Goal: Task Accomplishment & Management: Manage account settings

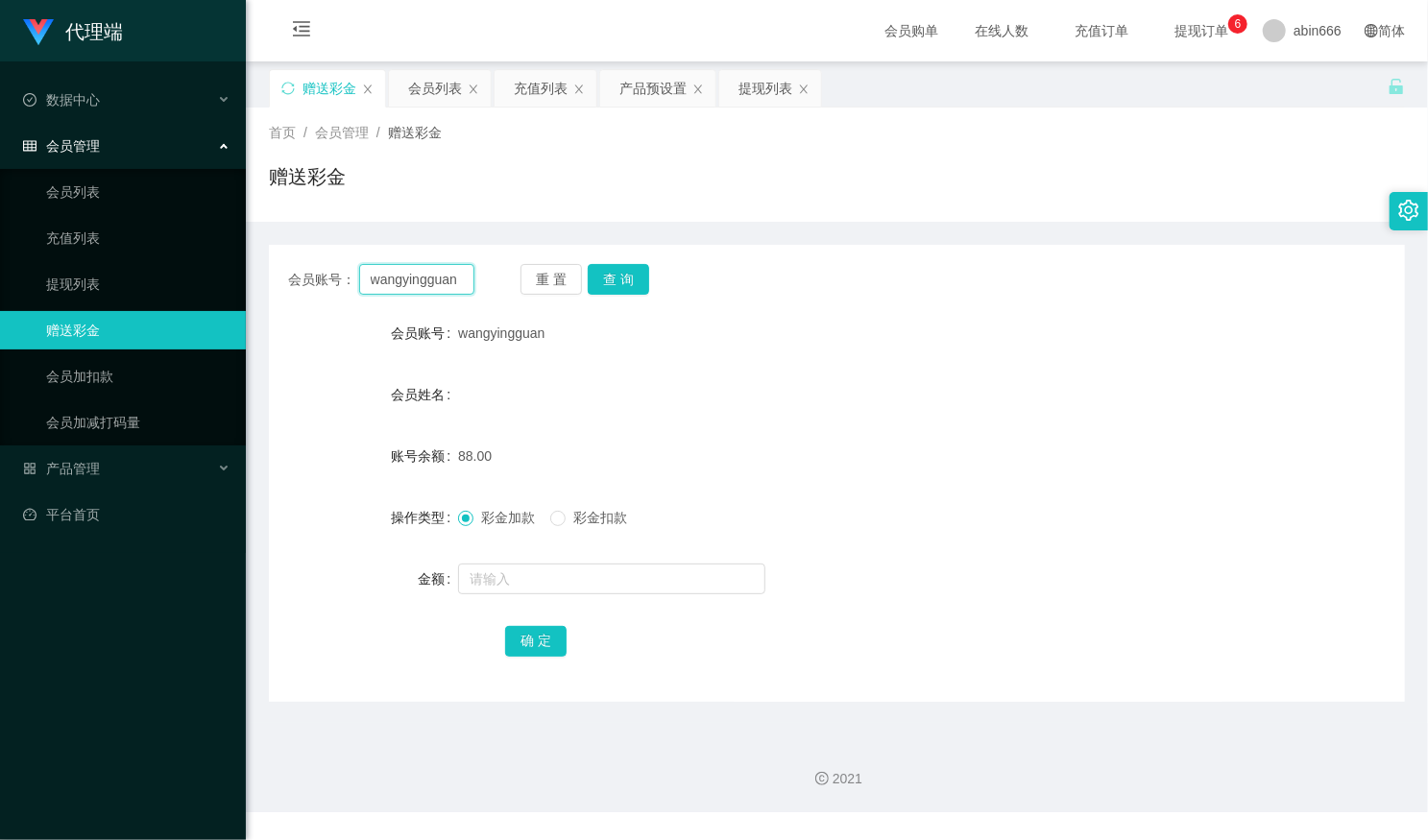
drag, startPoint x: 455, startPoint y: 286, endPoint x: 292, endPoint y: 280, distance: 163.1
click at [292, 280] on div "会员账号： [PERSON_NAME]" at bounding box center [380, 280] width 186 height 31
paste input "97122401"
type input "97122401"
click at [622, 285] on button "查 询" at bounding box center [618, 280] width 61 height 31
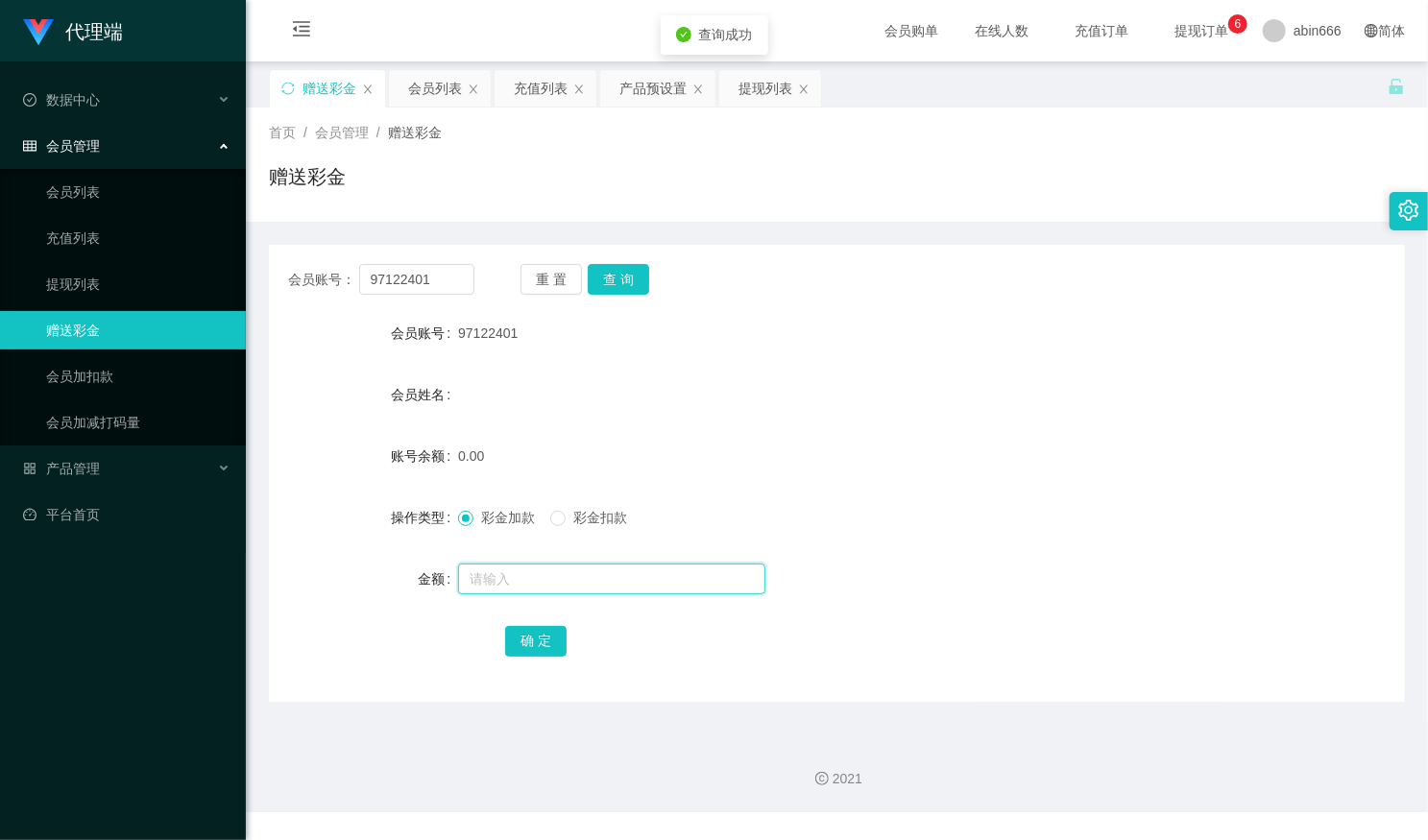
click at [527, 577] on input "text" at bounding box center [611, 579] width 307 height 31
type input "88"
click at [521, 635] on button "确 定" at bounding box center [535, 641] width 61 height 31
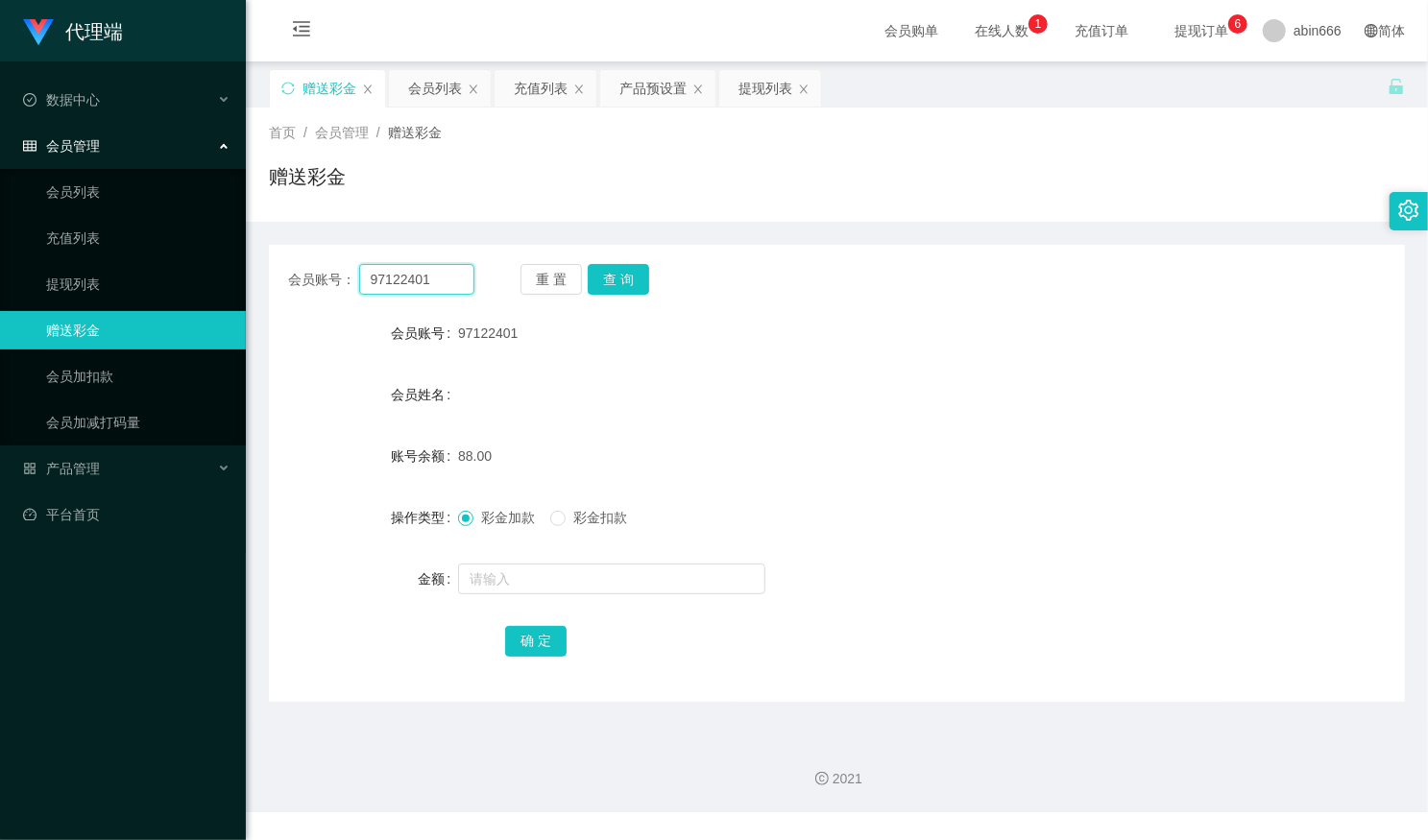
drag, startPoint x: 353, startPoint y: 284, endPoint x: 324, endPoint y: 274, distance: 30.7
click at [312, 275] on div "会员账号： 97122401" at bounding box center [380, 280] width 186 height 31
paste input "89126799"
click at [630, 267] on button "查 询" at bounding box center [618, 280] width 61 height 31
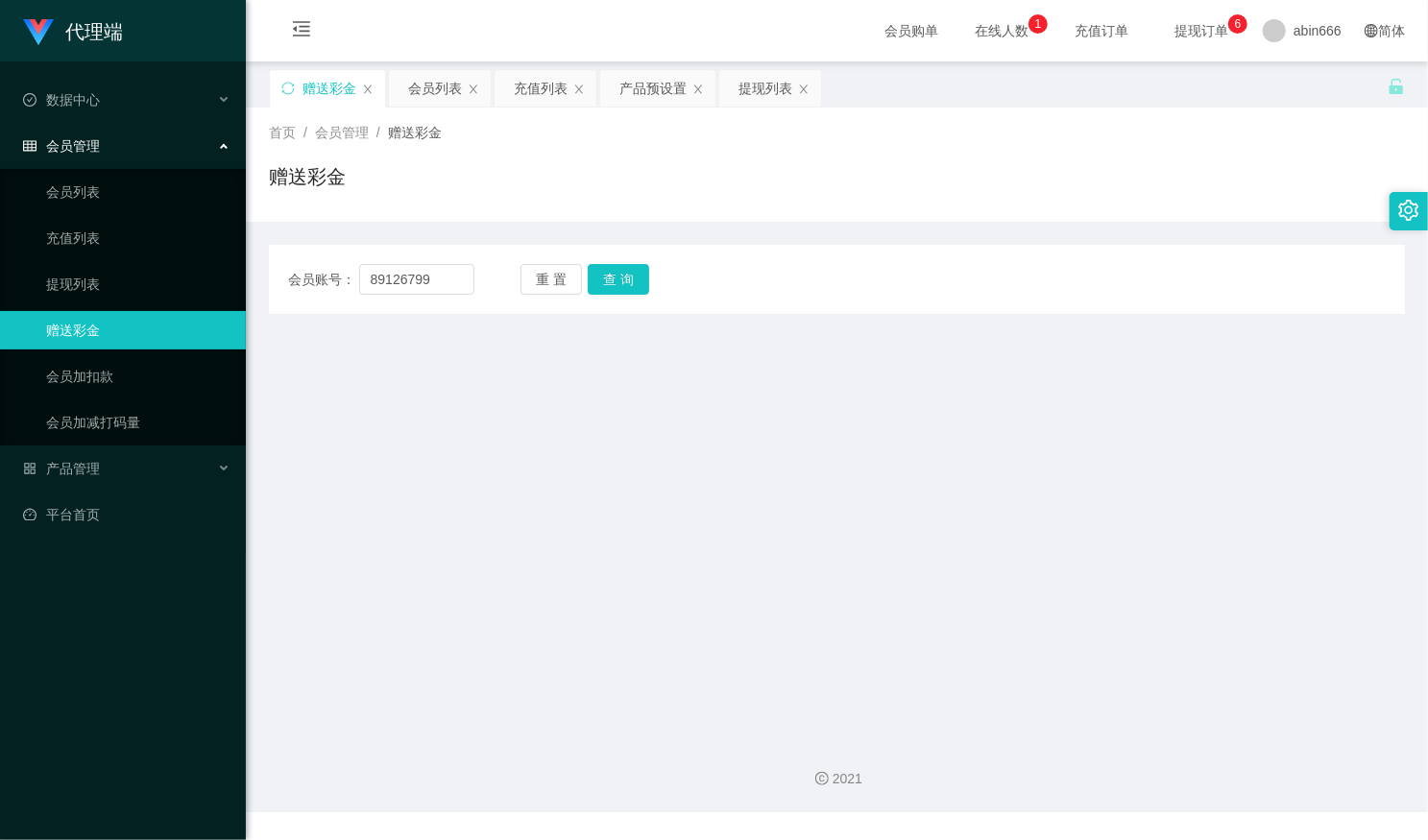
drag, startPoint x: 639, startPoint y: 596, endPoint x: 533, endPoint y: 482, distance: 155.7
click at [639, 596] on main "关闭左侧 关闭右侧 关闭其它 刷新页面 赠送彩金 会员列表 充值列表 产品预设置 提现列表 首页 / 会员管理 / 赠送彩金 / 赠送彩金 会员账号： 891…" at bounding box center [836, 392] width 1181 height 662
drag, startPoint x: 440, startPoint y: 273, endPoint x: 317, endPoint y: 277, distance: 123.1
click at [317, 277] on div "会员账号： 89126799" at bounding box center [380, 280] width 186 height 31
paste input "97122401"
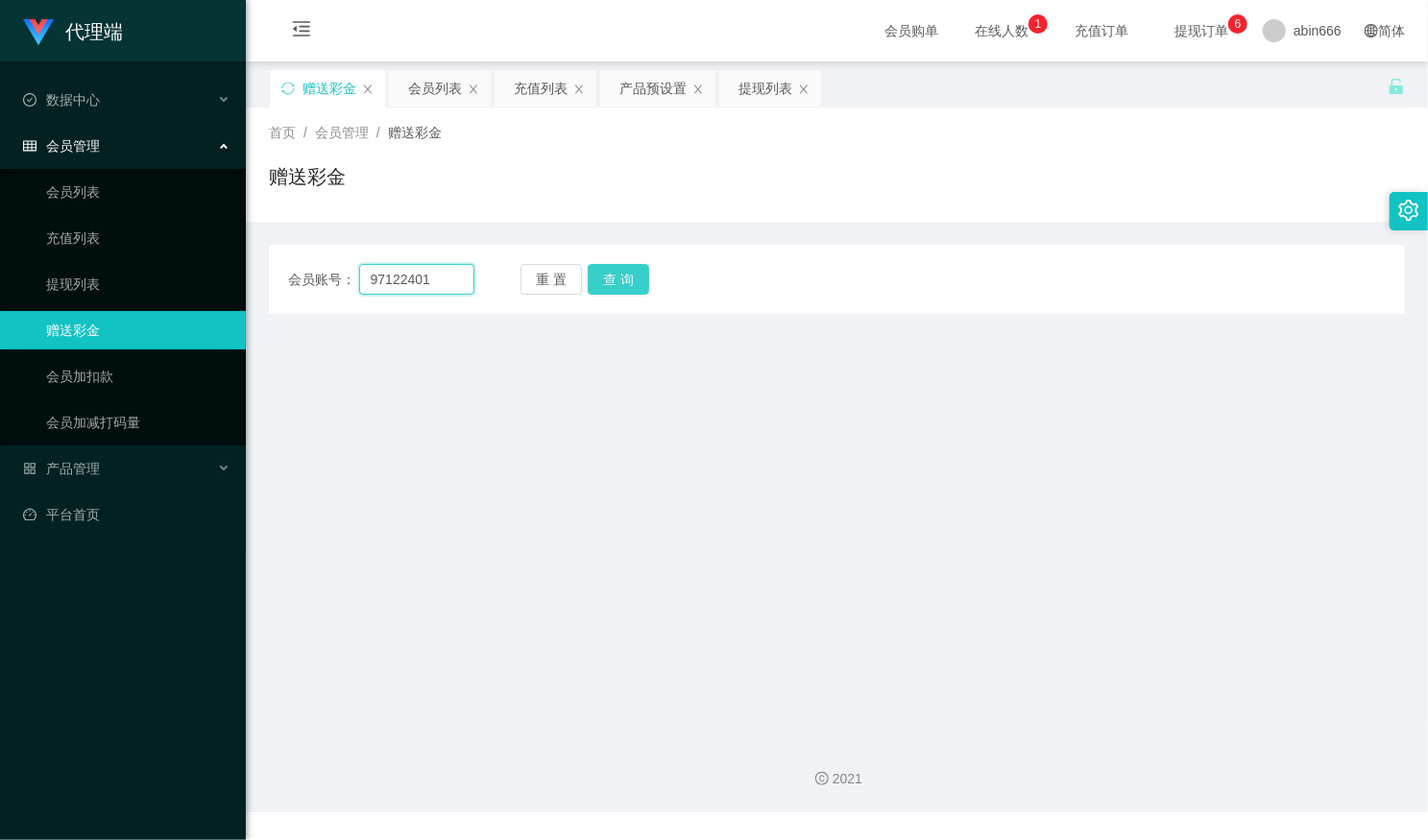
type input "97122401"
click at [623, 278] on button "查 询" at bounding box center [618, 280] width 61 height 31
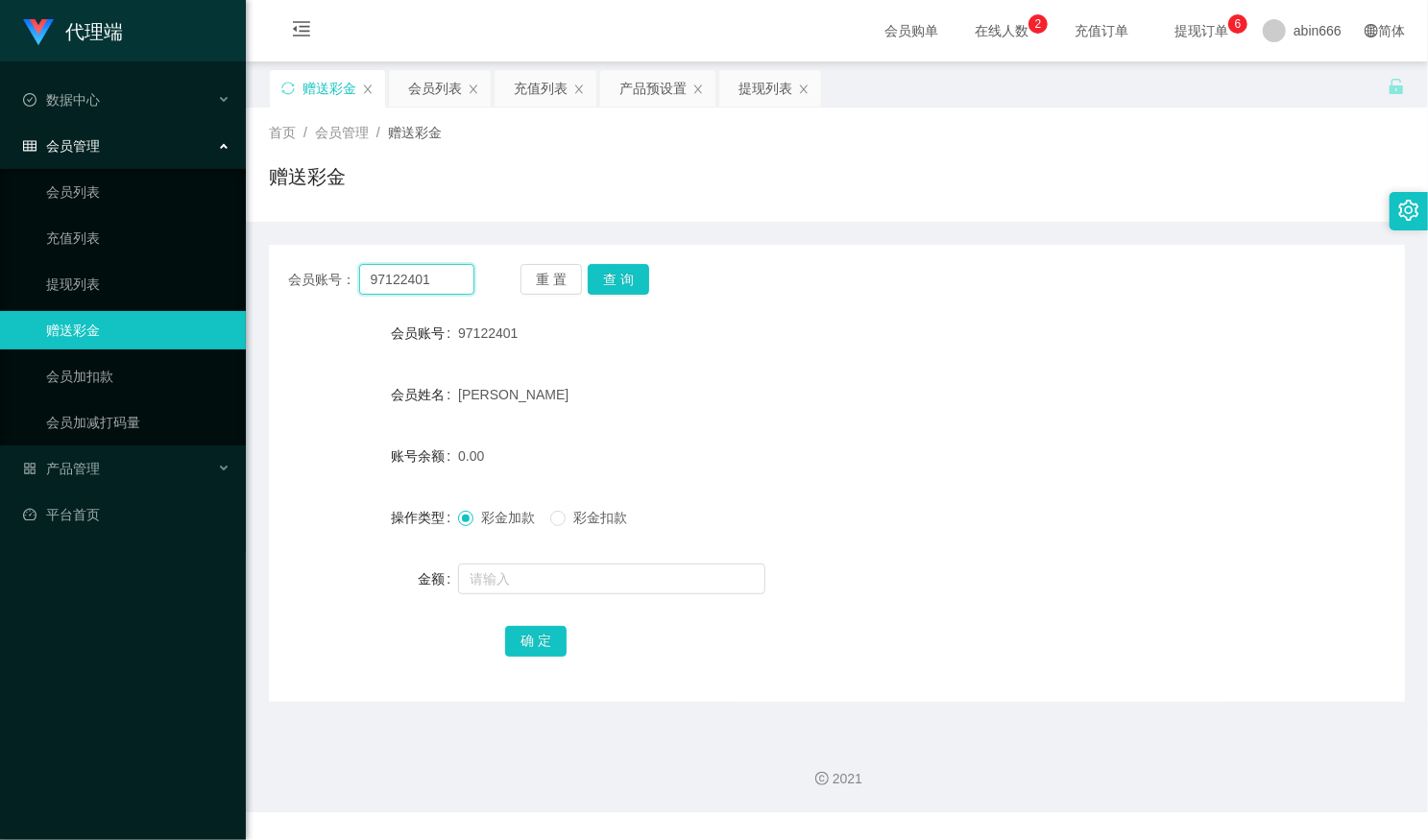
click at [333, 281] on div "会员账号： 97122401" at bounding box center [380, 280] width 186 height 31
click at [434, 79] on div "会员列表" at bounding box center [435, 88] width 54 height 36
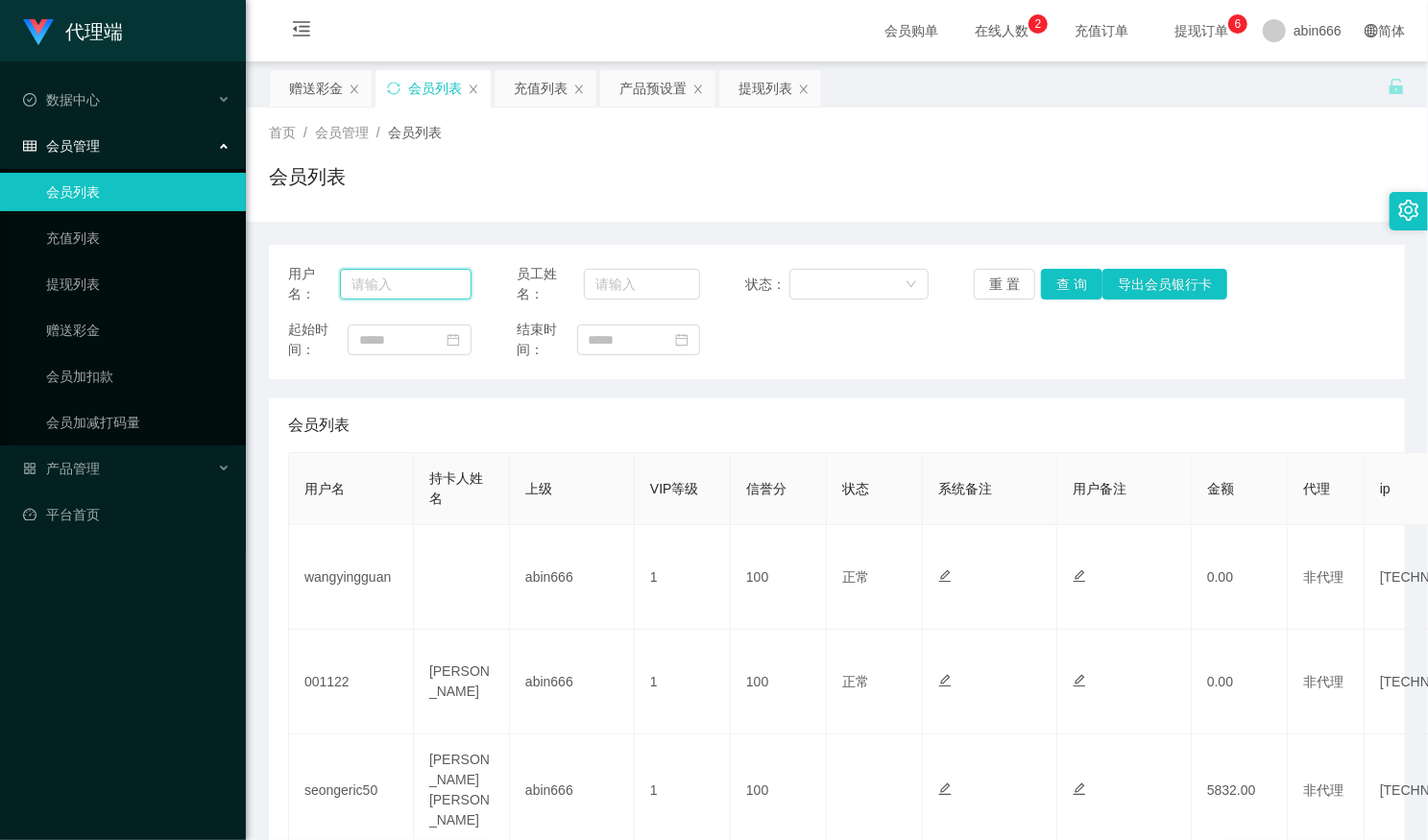
click at [386, 277] on input "text" at bounding box center [405, 285] width 131 height 31
paste input "97122401"
type input "97122401"
click at [1050, 274] on button "查 询" at bounding box center [1071, 285] width 61 height 31
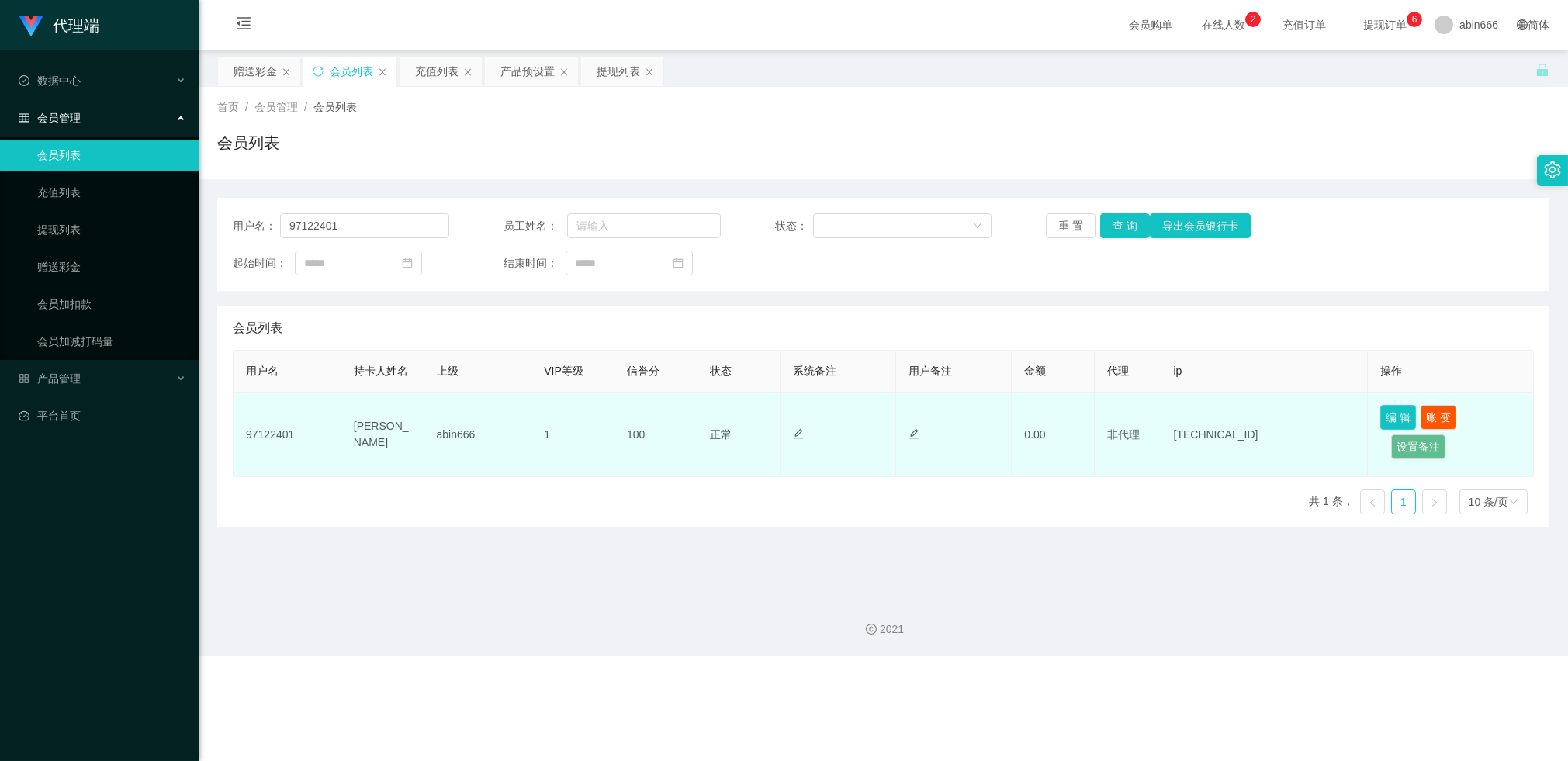
click at [1153, 413] on button "编 辑" at bounding box center [1397, 418] width 35 height 25
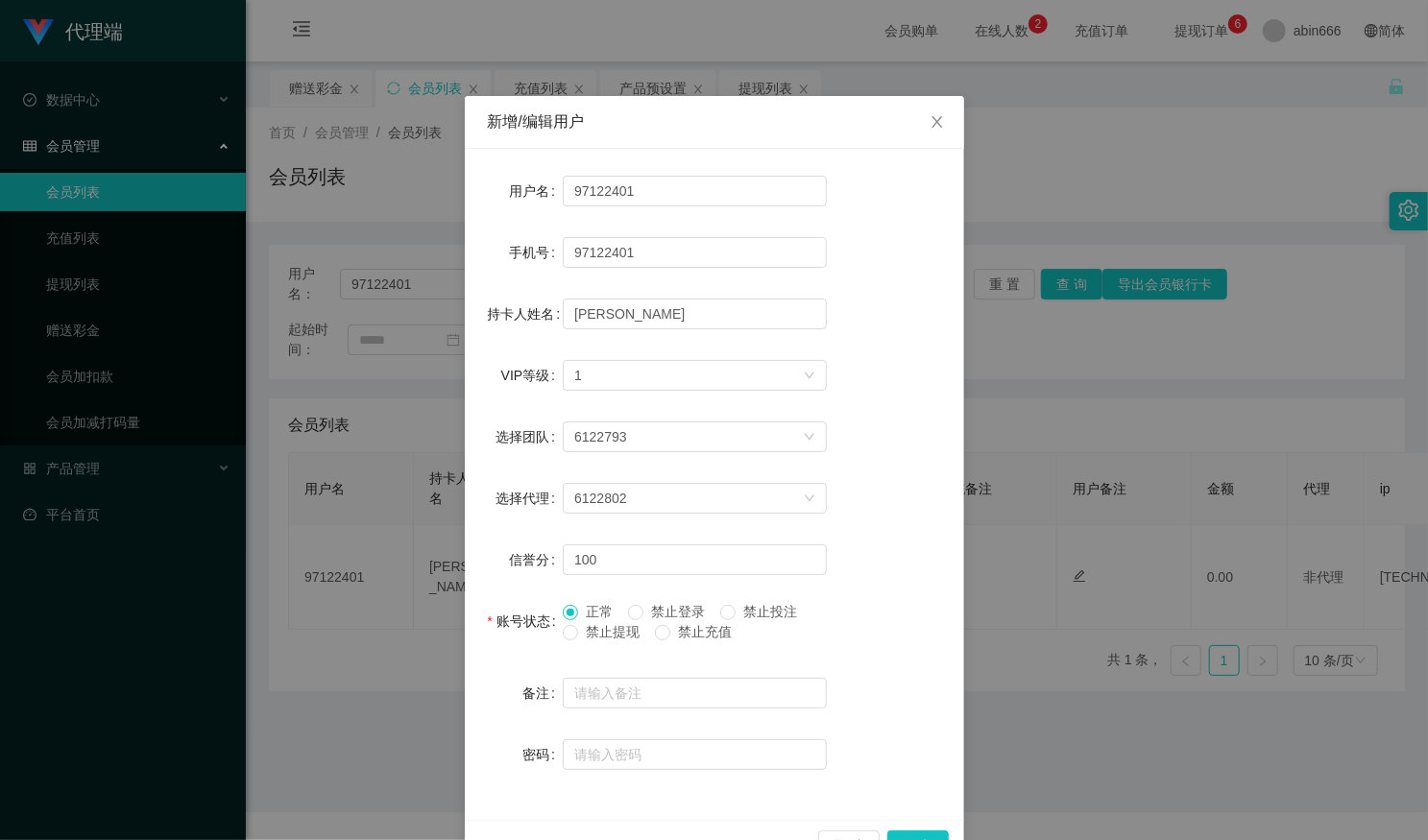
click at [884, 380] on div "VIP等级 选择VIP等级 1" at bounding box center [714, 374] width 453 height 38
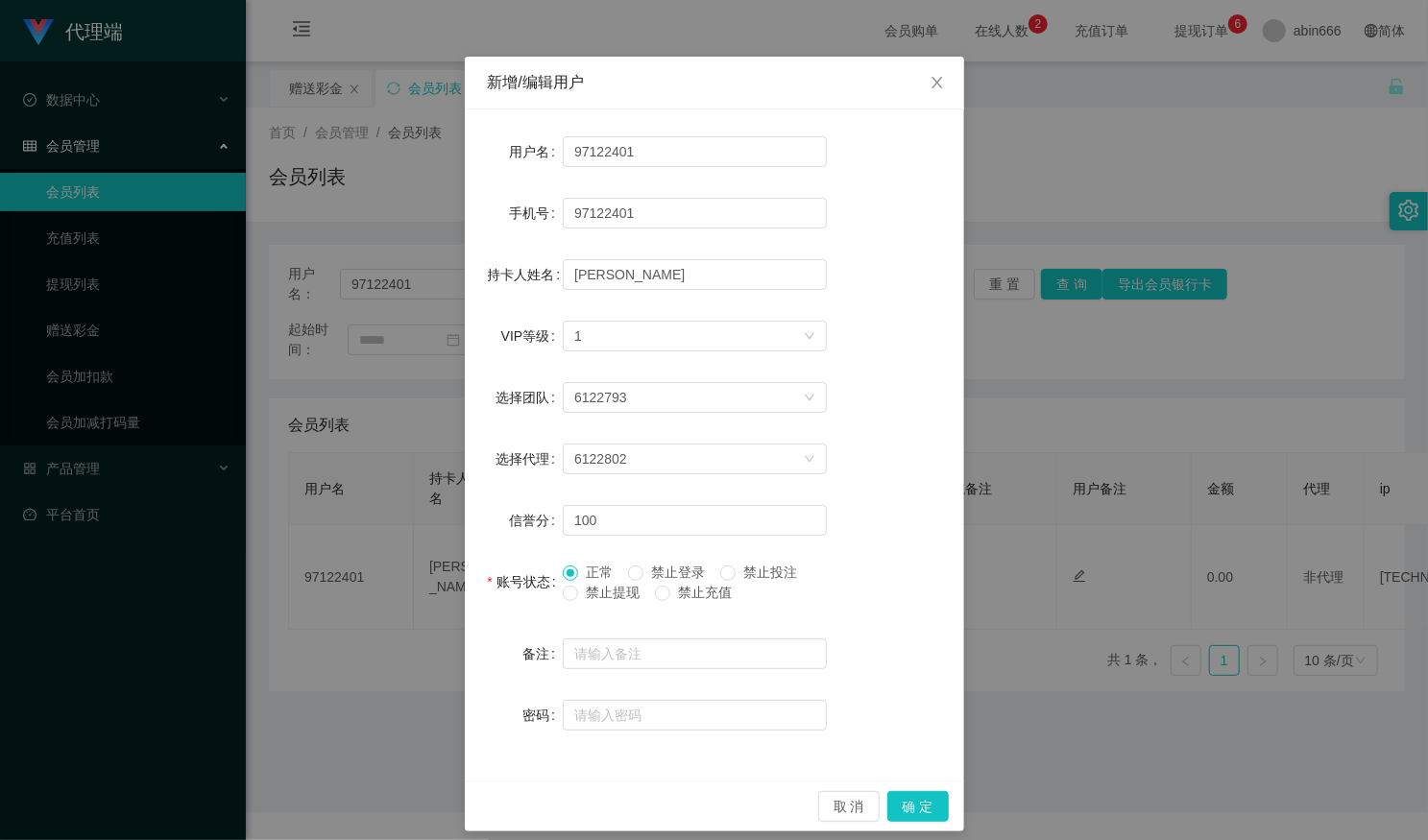
scroll to position [53, 0]
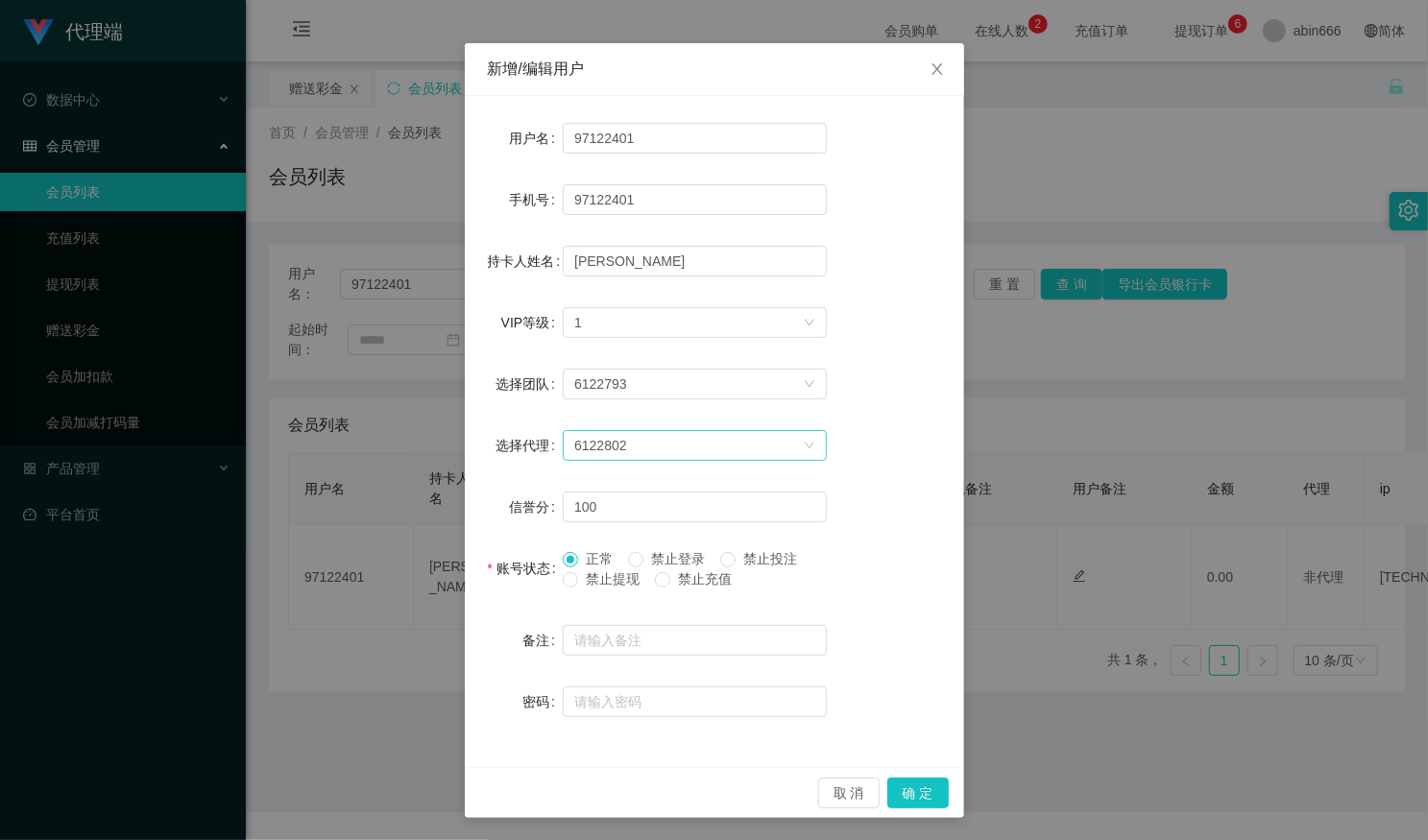
click at [632, 443] on div "6122802" at bounding box center [688, 445] width 228 height 29
click at [637, 193] on input "97122401" at bounding box center [694, 200] width 264 height 31
drag, startPoint x: 649, startPoint y: 203, endPoint x: 571, endPoint y: 219, distance: 79.6
click at [511, 197] on div "手机号 97122401" at bounding box center [714, 199] width 453 height 38
paste input "89126799"
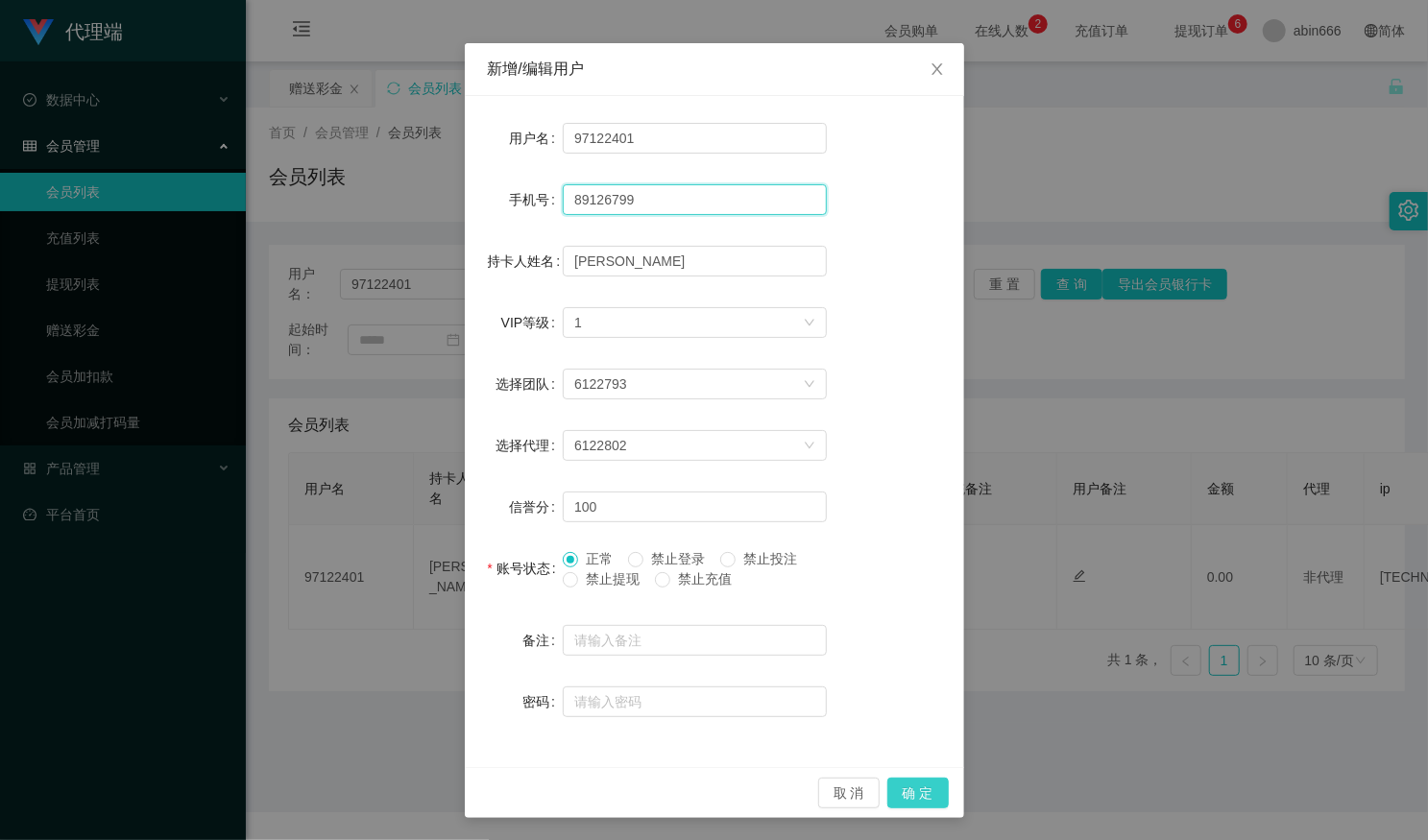
type input "89126799"
click at [916, 799] on button "确 定" at bounding box center [917, 793] width 61 height 31
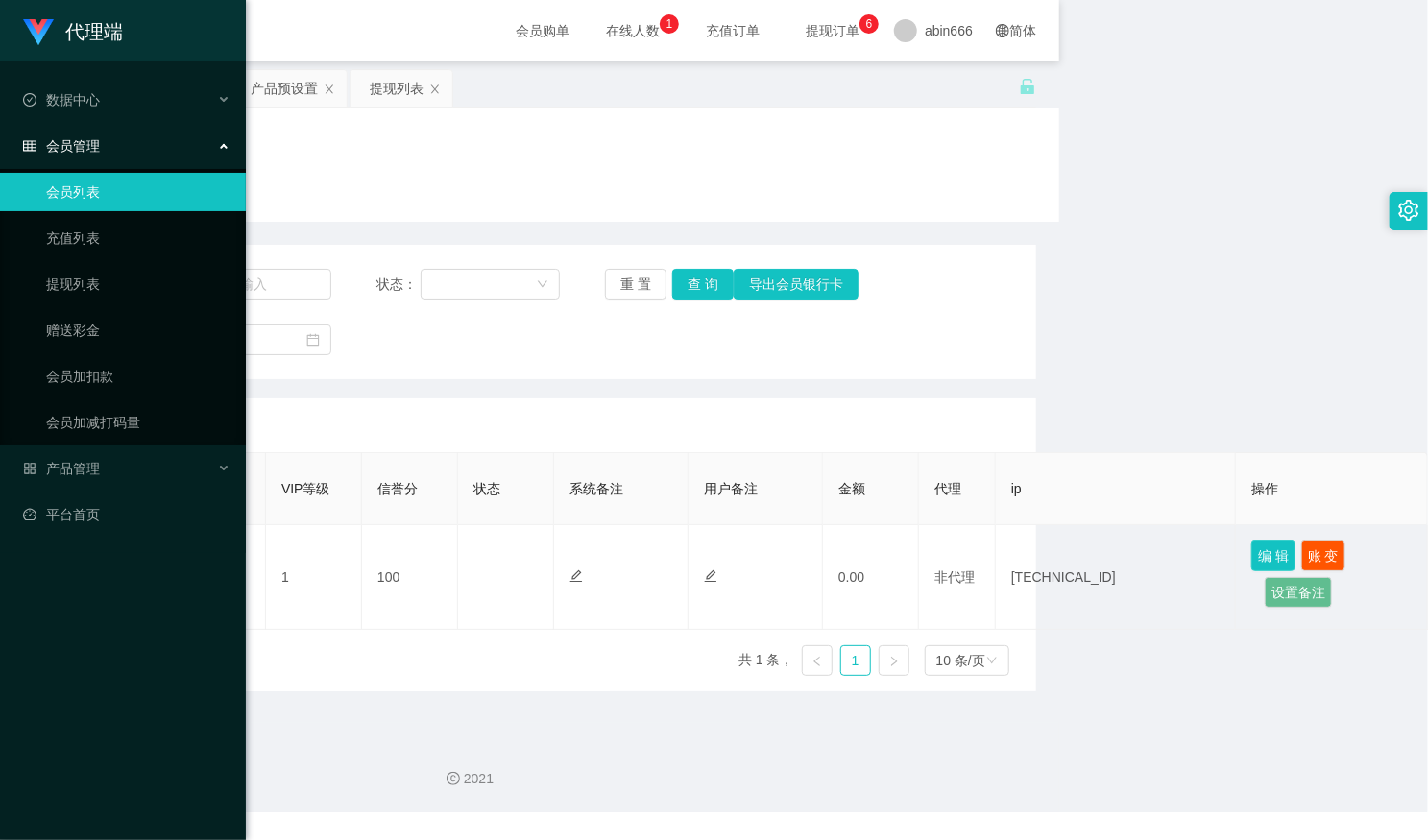
scroll to position [0, 0]
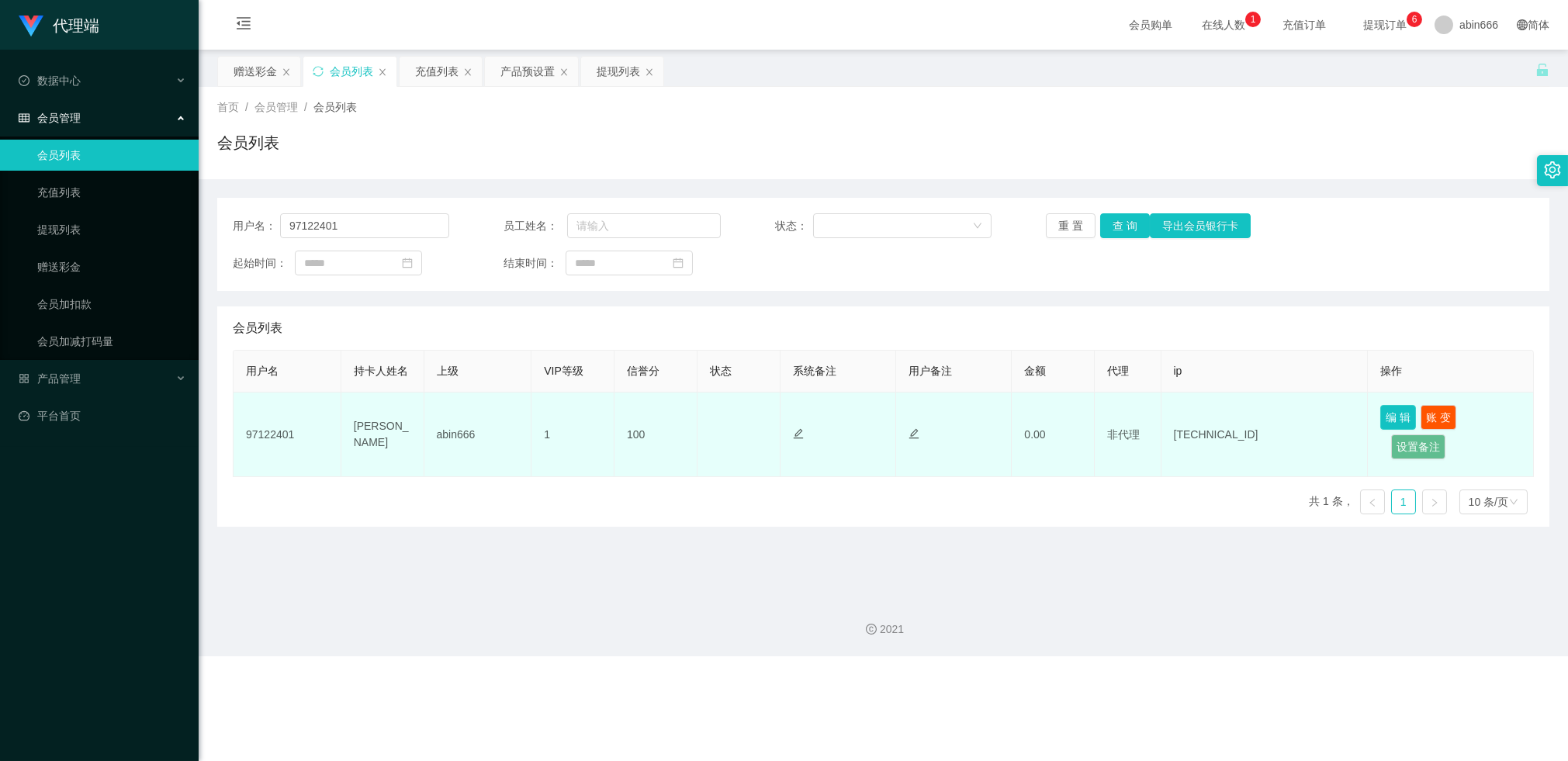
click at [1153, 417] on button "编 辑" at bounding box center [1397, 418] width 35 height 25
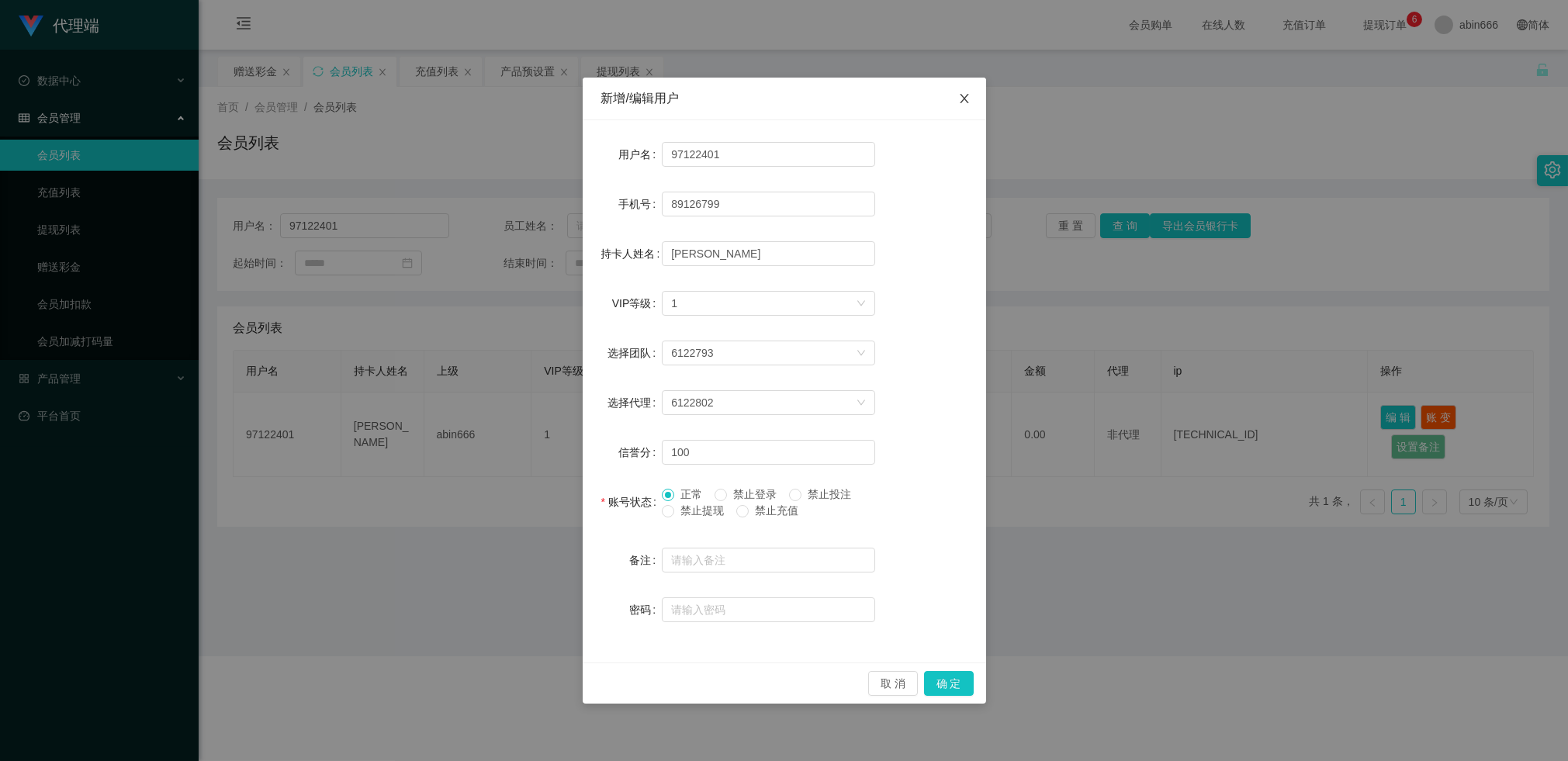
click at [966, 98] on icon "图标: close" at bounding box center [964, 98] width 13 height 13
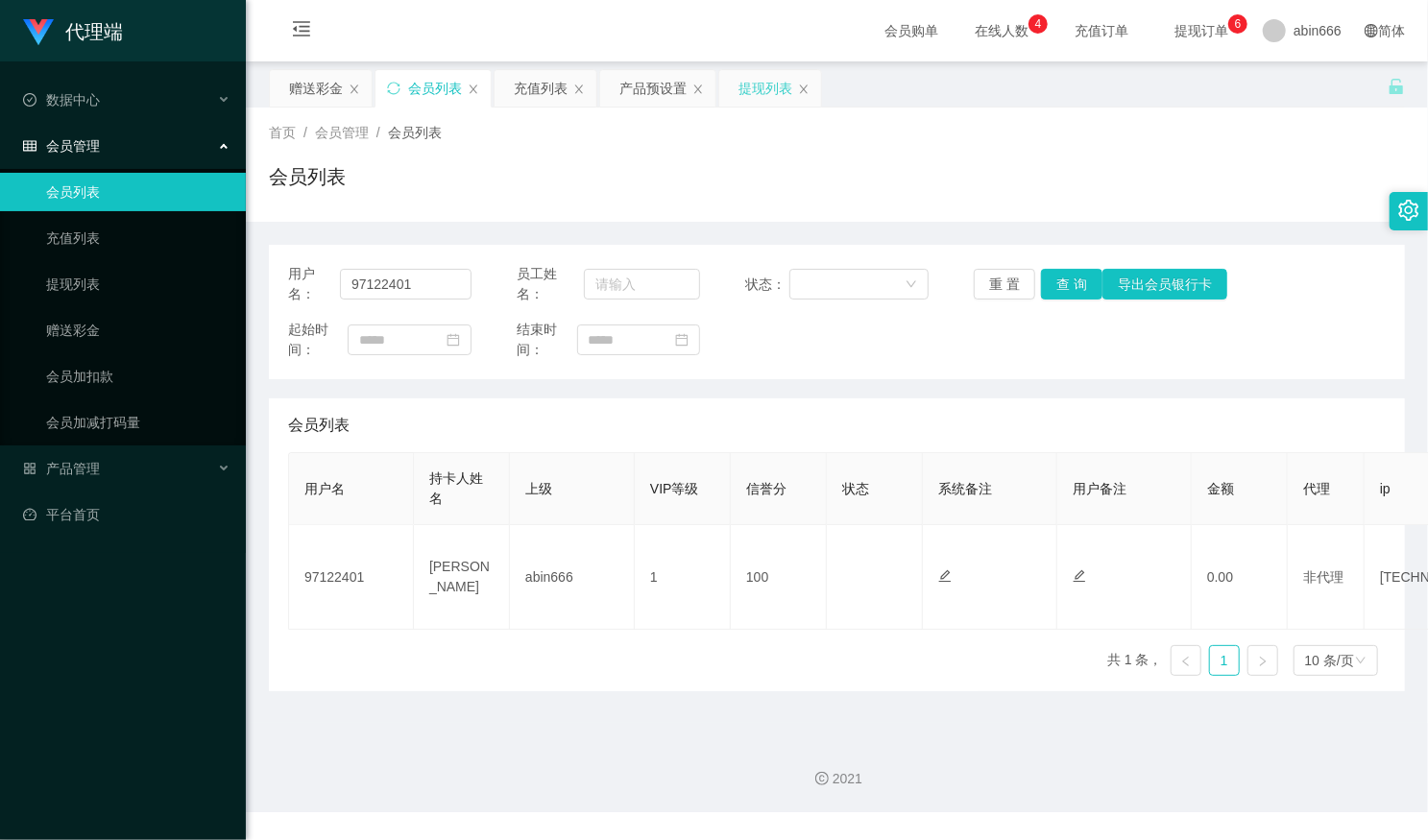
click at [759, 85] on div "提现列表" at bounding box center [764, 88] width 54 height 36
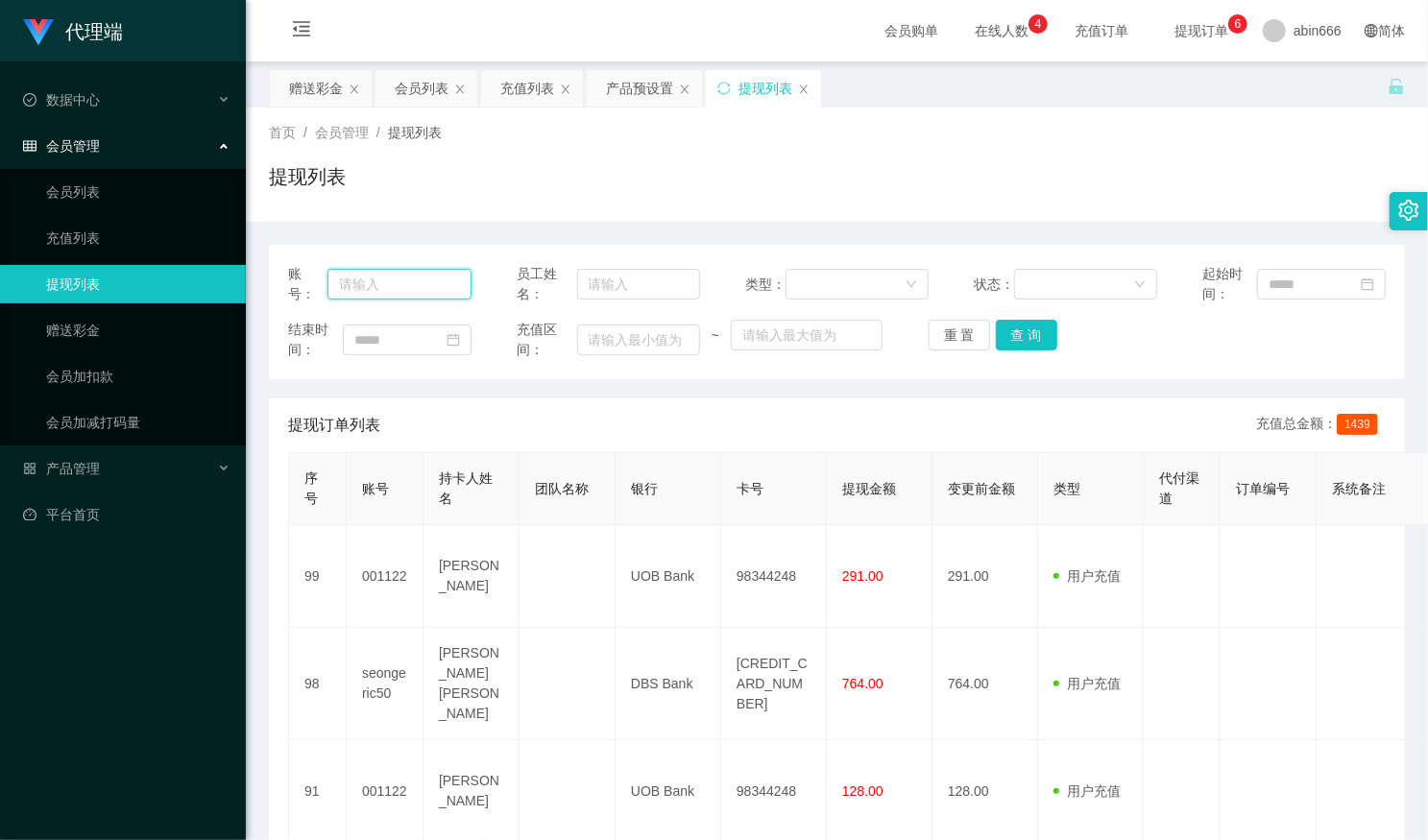
click at [428, 280] on input "text" at bounding box center [400, 285] width 144 height 31
paste input "89126799"
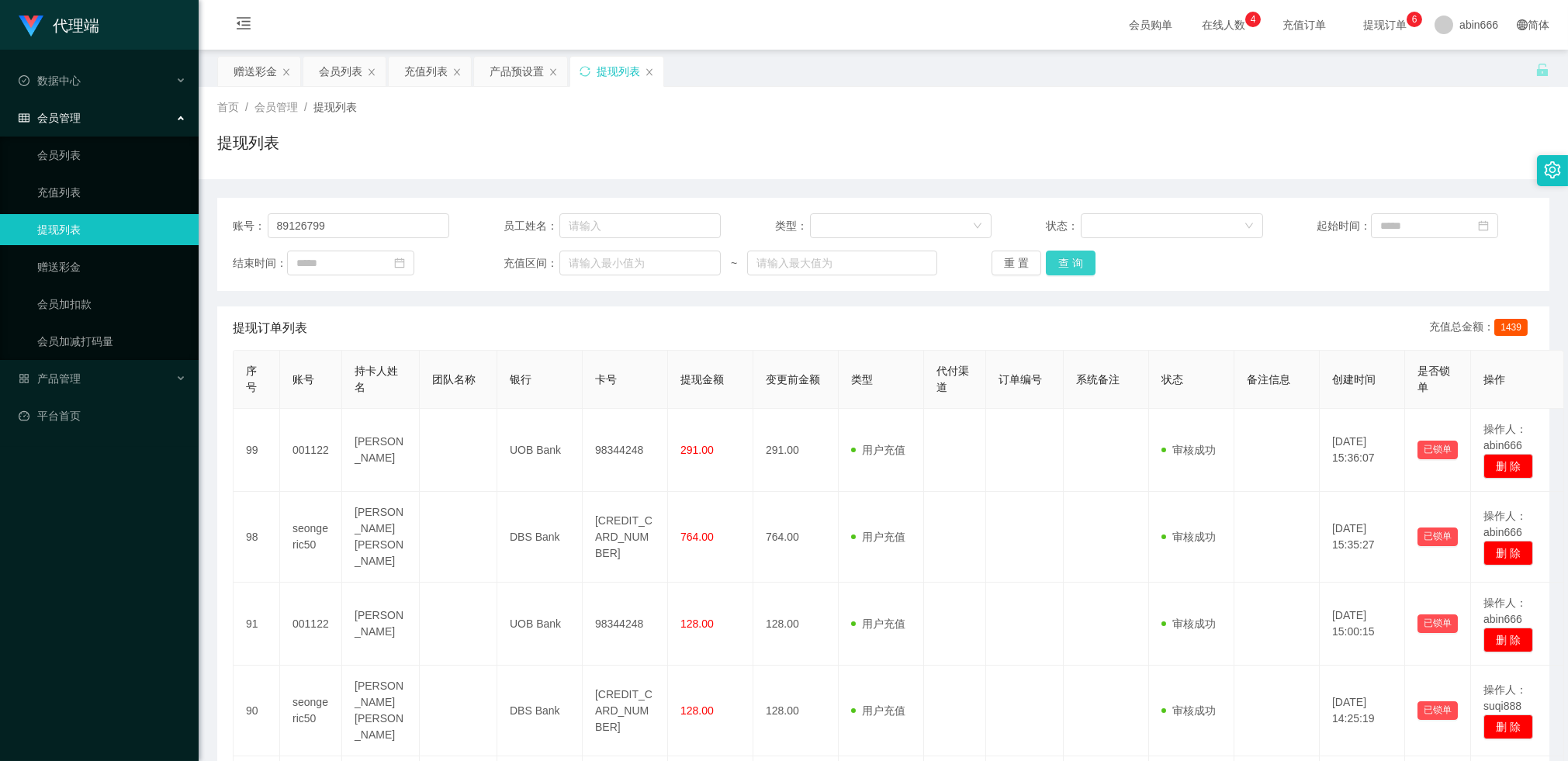
click at [1087, 259] on button "查 询" at bounding box center [1070, 263] width 50 height 25
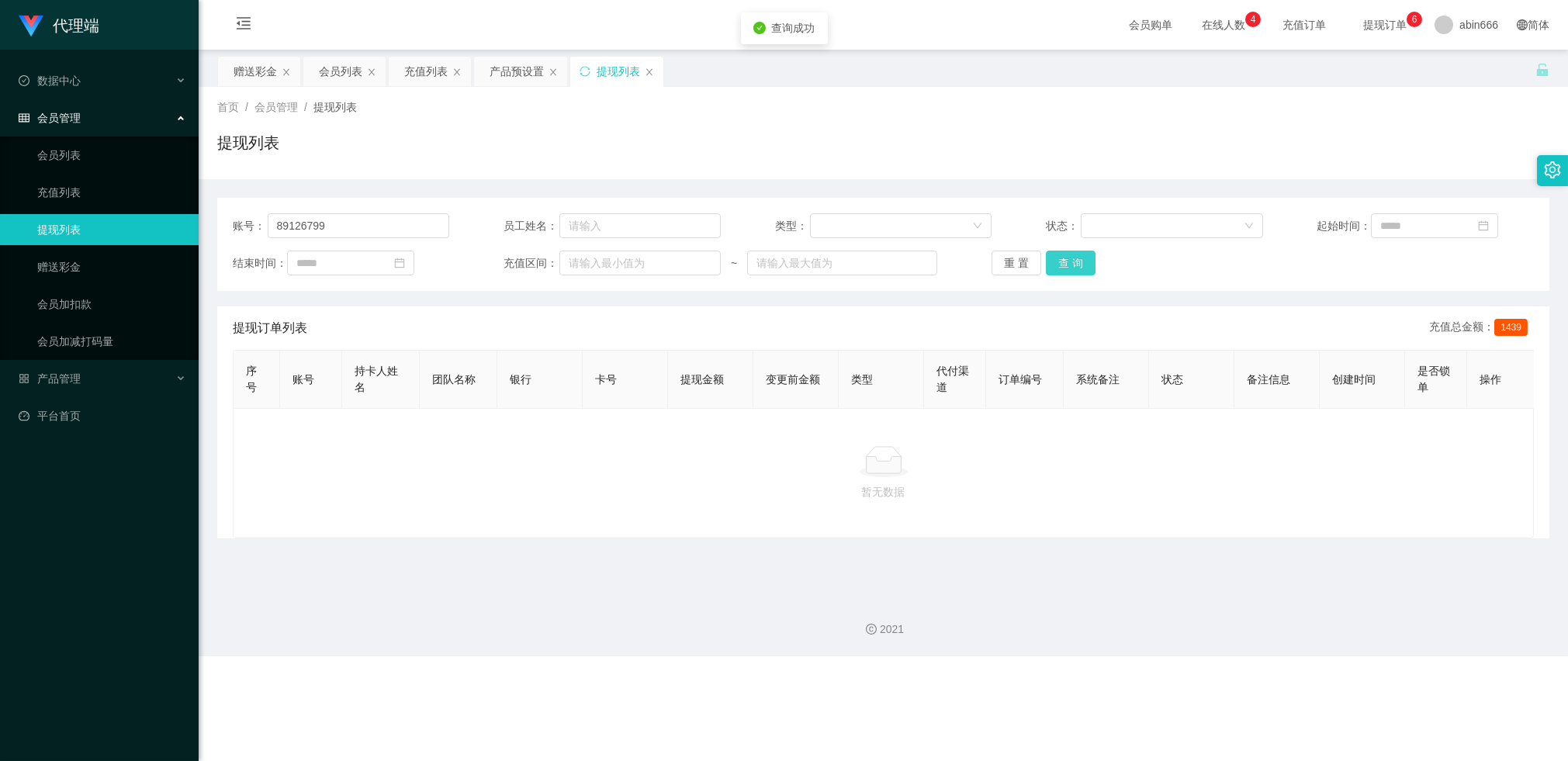
click at [1058, 265] on button "查 询" at bounding box center [1070, 263] width 50 height 25
click at [1078, 265] on button "查 询" at bounding box center [1070, 263] width 50 height 25
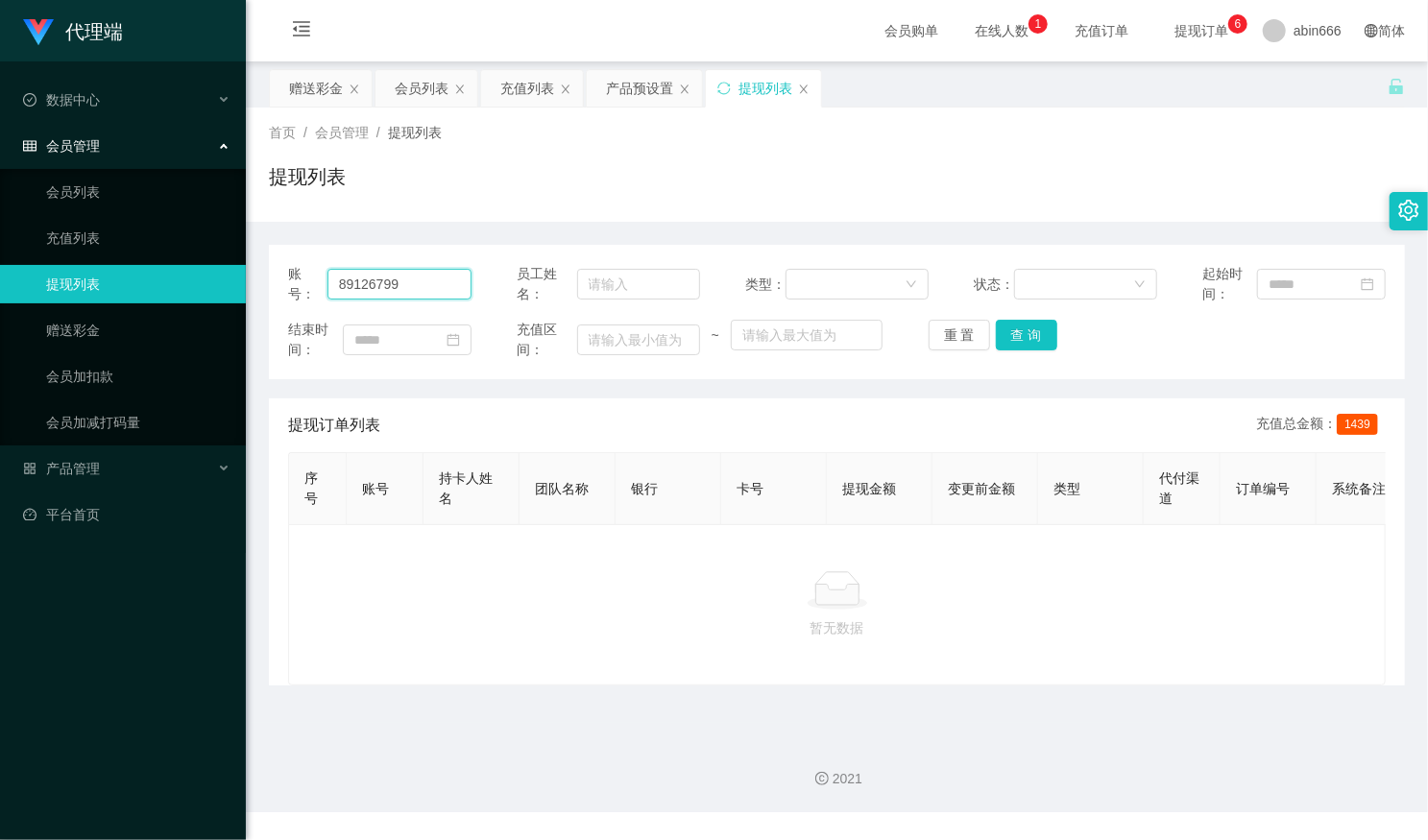
drag, startPoint x: 427, startPoint y: 287, endPoint x: 457, endPoint y: 316, distance: 41.7
click at [266, 284] on main "关闭左侧 关闭右侧 关闭其它 刷新页面 赠送彩金 会员列表 充值列表 产品预设置 提现列表 首页 / 会员管理 / 提现列表 / 提现列表 账号： 89126…" at bounding box center [836, 392] width 1181 height 662
paste input "97122401"
type input "97122401"
click at [1023, 332] on button "查 询" at bounding box center [1025, 335] width 61 height 31
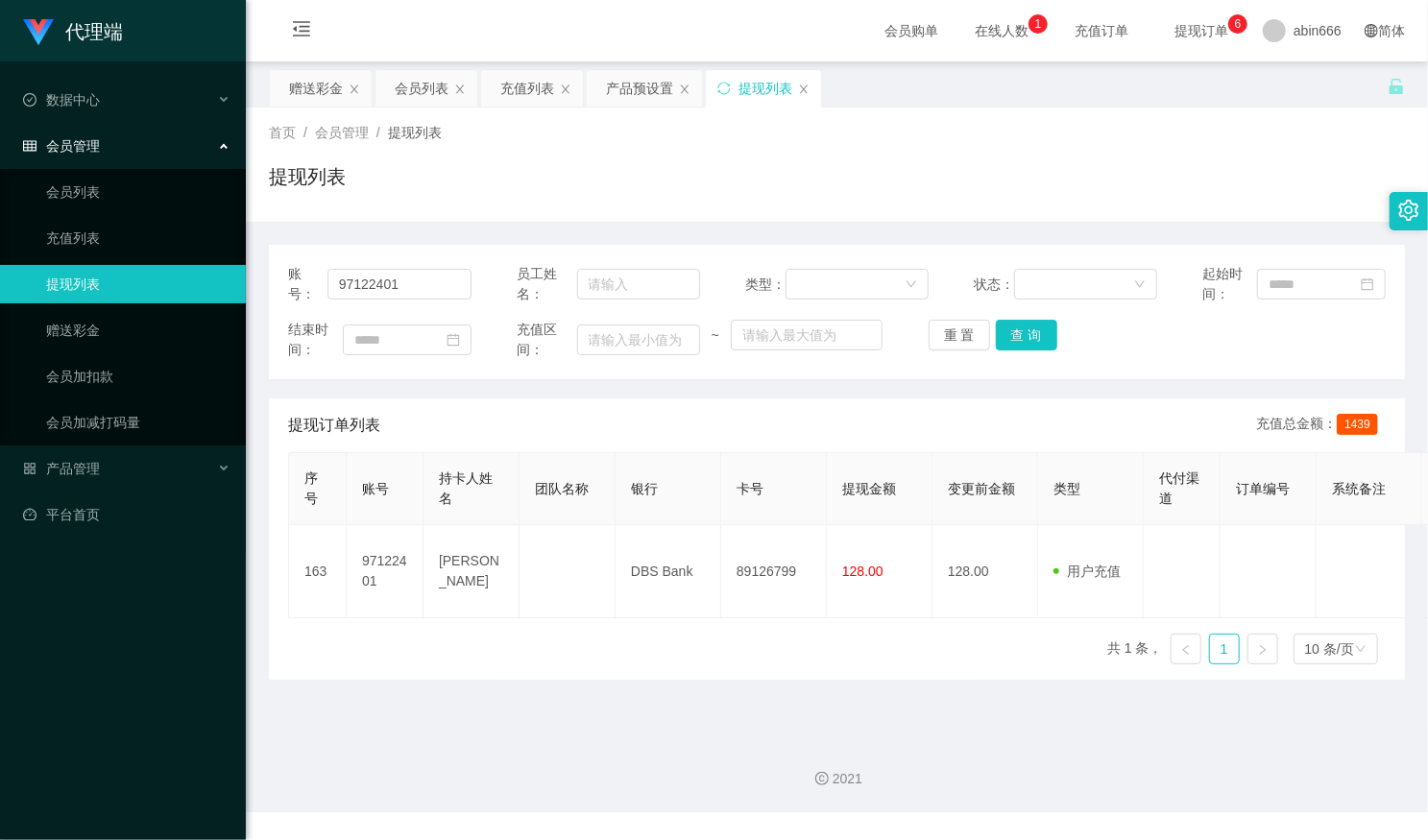
click at [625, 714] on main "关闭左侧 关闭右侧 关闭其它 刷新页面 赠送彩金 会员列表 充值列表 产品预设置 提现列表 首页 / 会员管理 / 提现列表 / 提现列表 账号： 97122…" at bounding box center [836, 392] width 1181 height 662
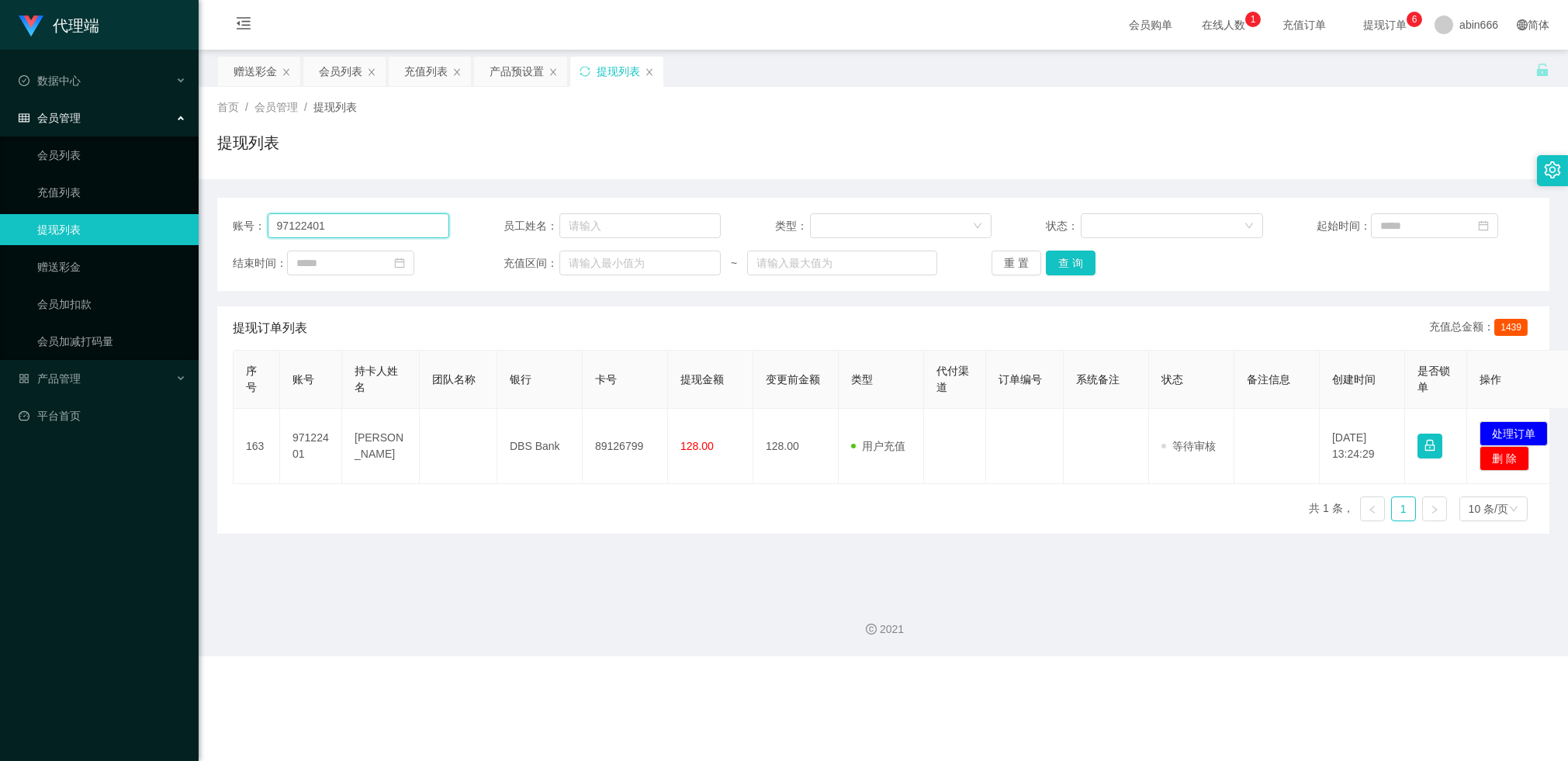
drag, startPoint x: 335, startPoint y: 227, endPoint x: 232, endPoint y: 224, distance: 103.0
click at [232, 224] on div "账号： 97122401" at bounding box center [340, 226] width 217 height 25
click at [1153, 596] on div "2021" at bounding box center [883, 621] width 1369 height 72
click at [242, 67] on div "赠送彩金" at bounding box center [254, 71] width 43 height 29
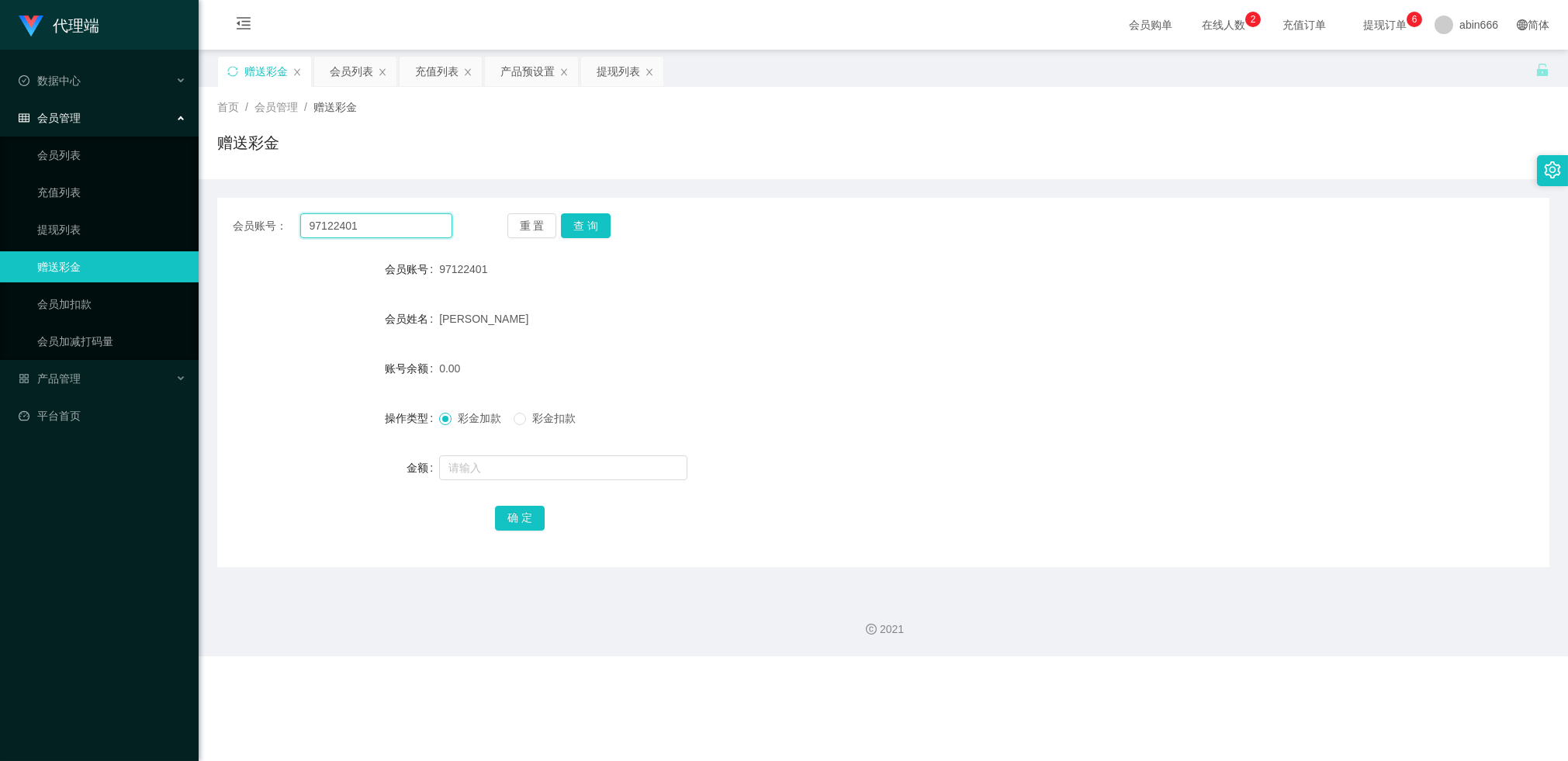
drag, startPoint x: 374, startPoint y: 228, endPoint x: 255, endPoint y: 215, distance: 119.7
click at [197, 221] on section "代理端 数据中心 会员管理 会员列表 充值列表 提现列表 赠送彩金 会员加扣款 会员加减打码量 产品管理 平台首页 保存配置 重置配置 整体风格设置 主题色 …" at bounding box center [784, 328] width 1568 height 656
click at [583, 226] on button "查 询" at bounding box center [585, 226] width 50 height 25
click at [625, 72] on div "提现列表" at bounding box center [617, 71] width 43 height 29
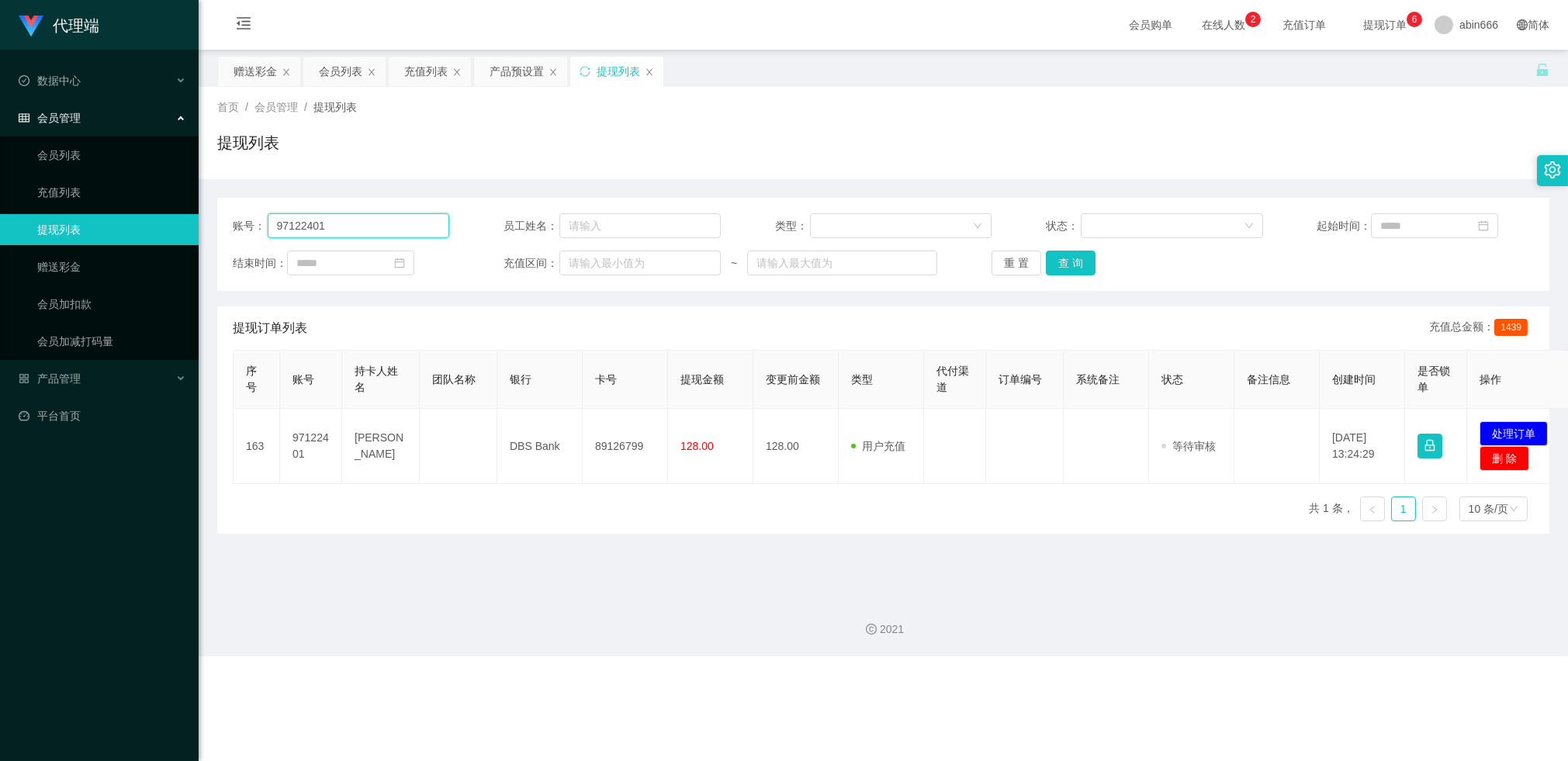
drag, startPoint x: 358, startPoint y: 225, endPoint x: 466, endPoint y: 237, distance: 108.7
click at [180, 225] on section "代理端 数据中心 会员管理 会员列表 充值列表 提现列表 赠送彩金 会员加扣款 会员加减打码量 产品管理 平台首页 保存配置 重置配置 整体风格设置 主题色 …" at bounding box center [784, 328] width 1568 height 656
drag, startPoint x: 1063, startPoint y: 260, endPoint x: 1449, endPoint y: 32, distance: 448.3
click at [1063, 260] on button "查 询" at bounding box center [1070, 263] width 50 height 25
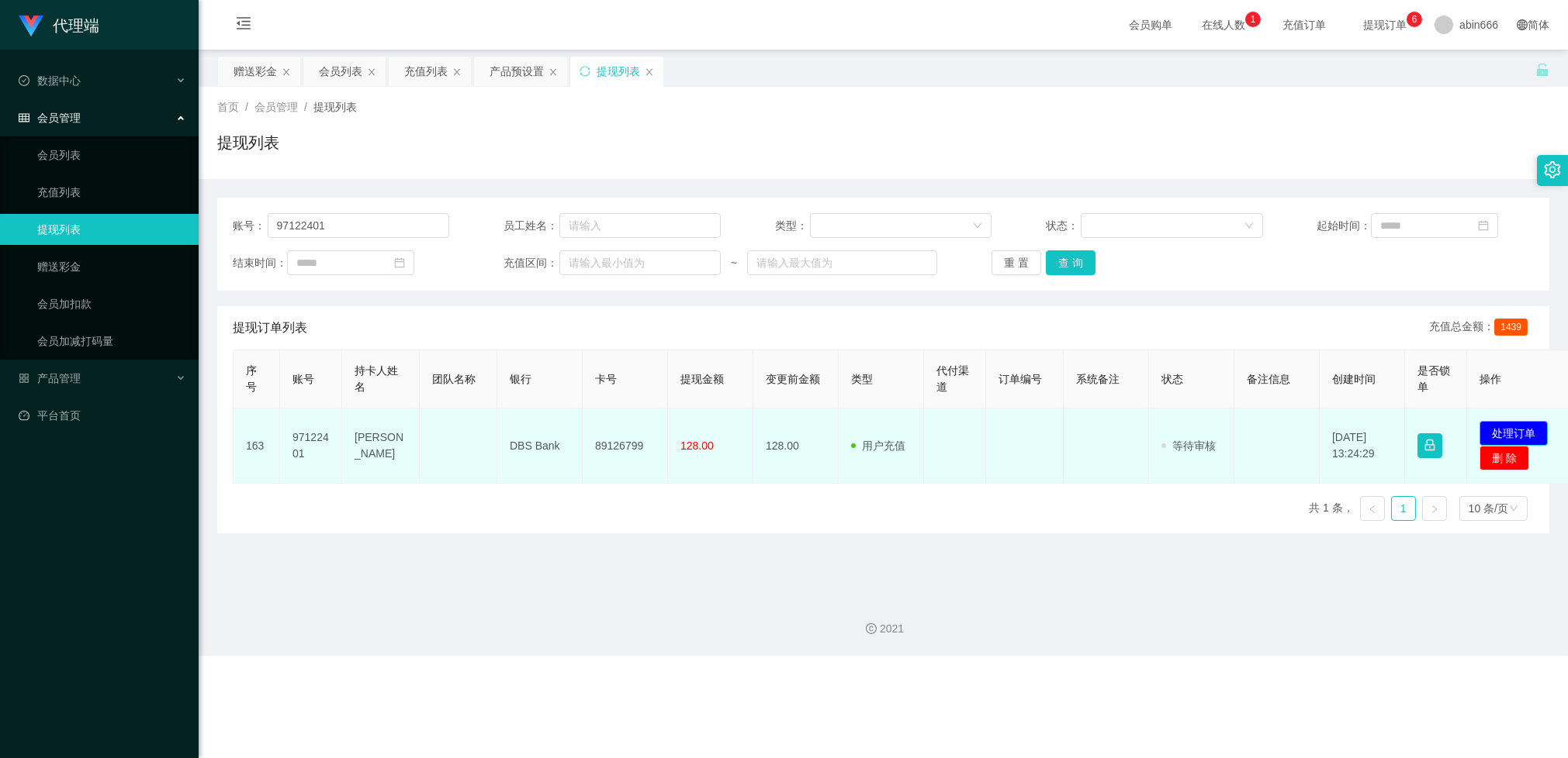
click at [1153, 428] on button "处理订单" at bounding box center [1513, 434] width 69 height 25
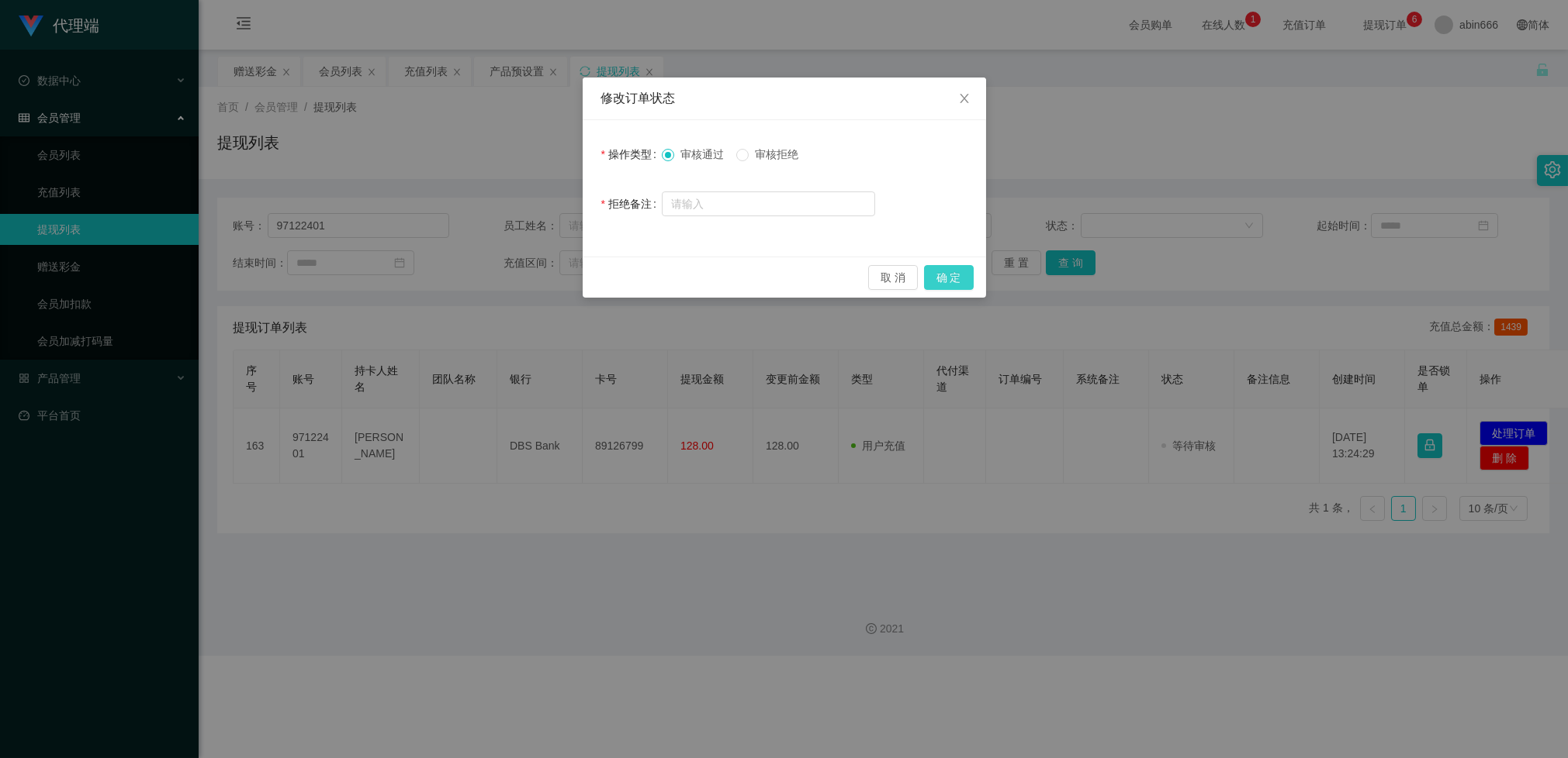
click at [936, 276] on button "确 定" at bounding box center [948, 278] width 50 height 25
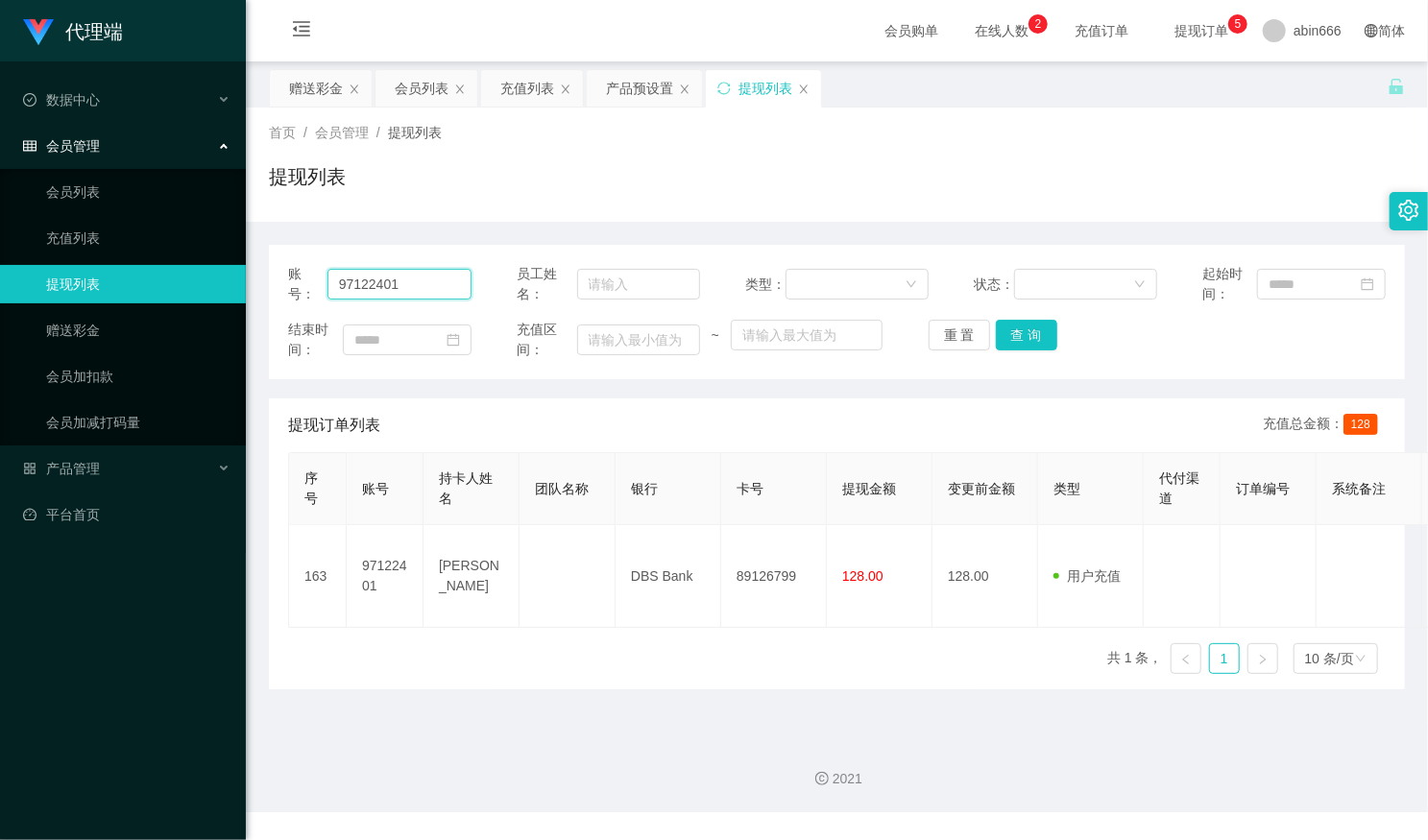
drag, startPoint x: 368, startPoint y: 291, endPoint x: 275, endPoint y: 281, distance: 93.5
click at [236, 280] on section "代理端 数据中心 会员管理 会员列表 充值列表 提现列表 赠送彩金 会员加扣款 会员加减打码量 产品管理 平台首页 保存配置 重置配置 整体风格设置 主题色 …" at bounding box center [714, 405] width 1428 height 812
drag, startPoint x: 304, startPoint y: 88, endPoint x: 352, endPoint y: 126, distance: 61.2
click at [304, 88] on div "赠送彩金" at bounding box center [315, 88] width 54 height 36
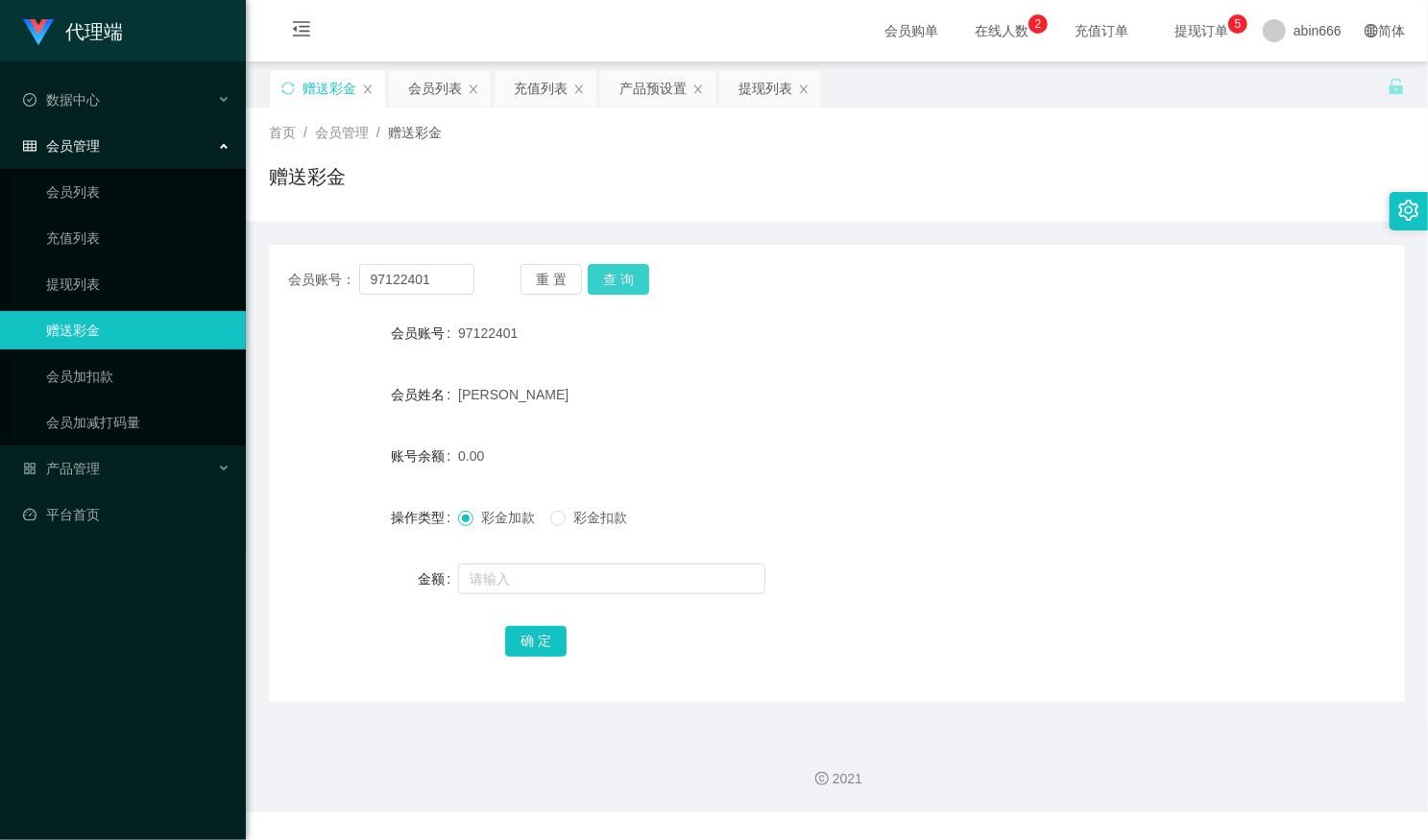
click at [616, 270] on button "查 询" at bounding box center [618, 280] width 61 height 31
